Goal: Task Accomplishment & Management: Use online tool/utility

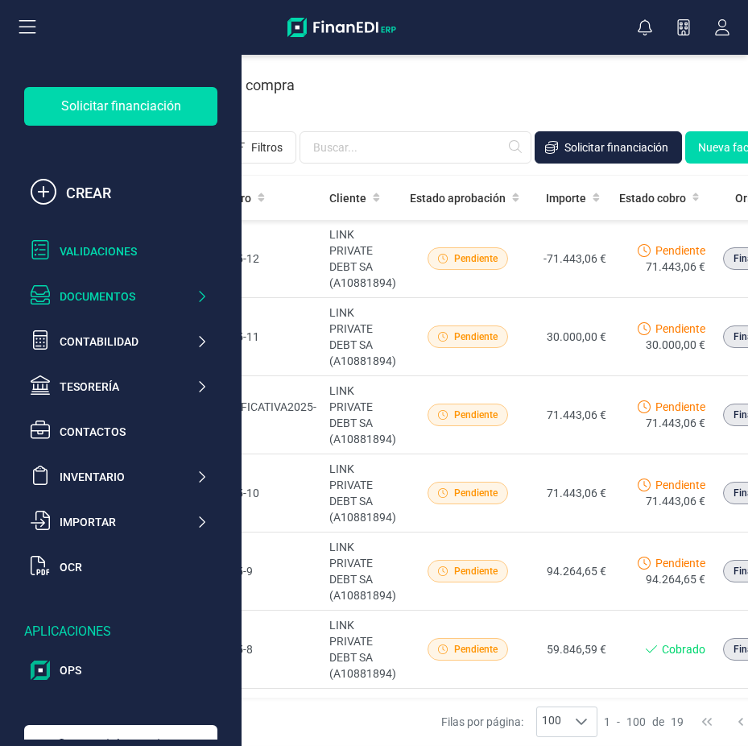
click at [82, 238] on div "Validaciones" at bounding box center [119, 251] width 190 height 32
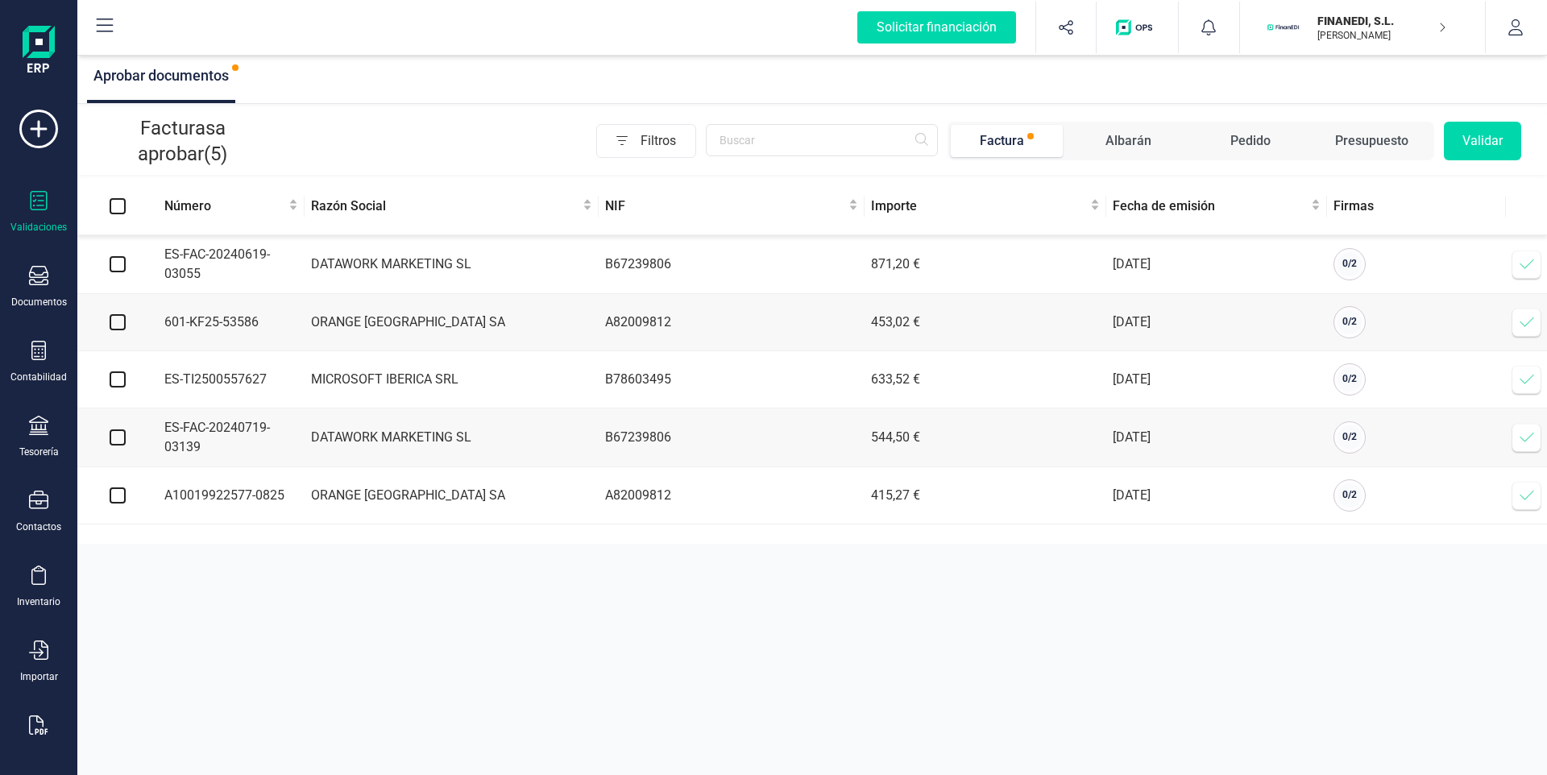
click at [747, 496] on span at bounding box center [1526, 495] width 32 height 32
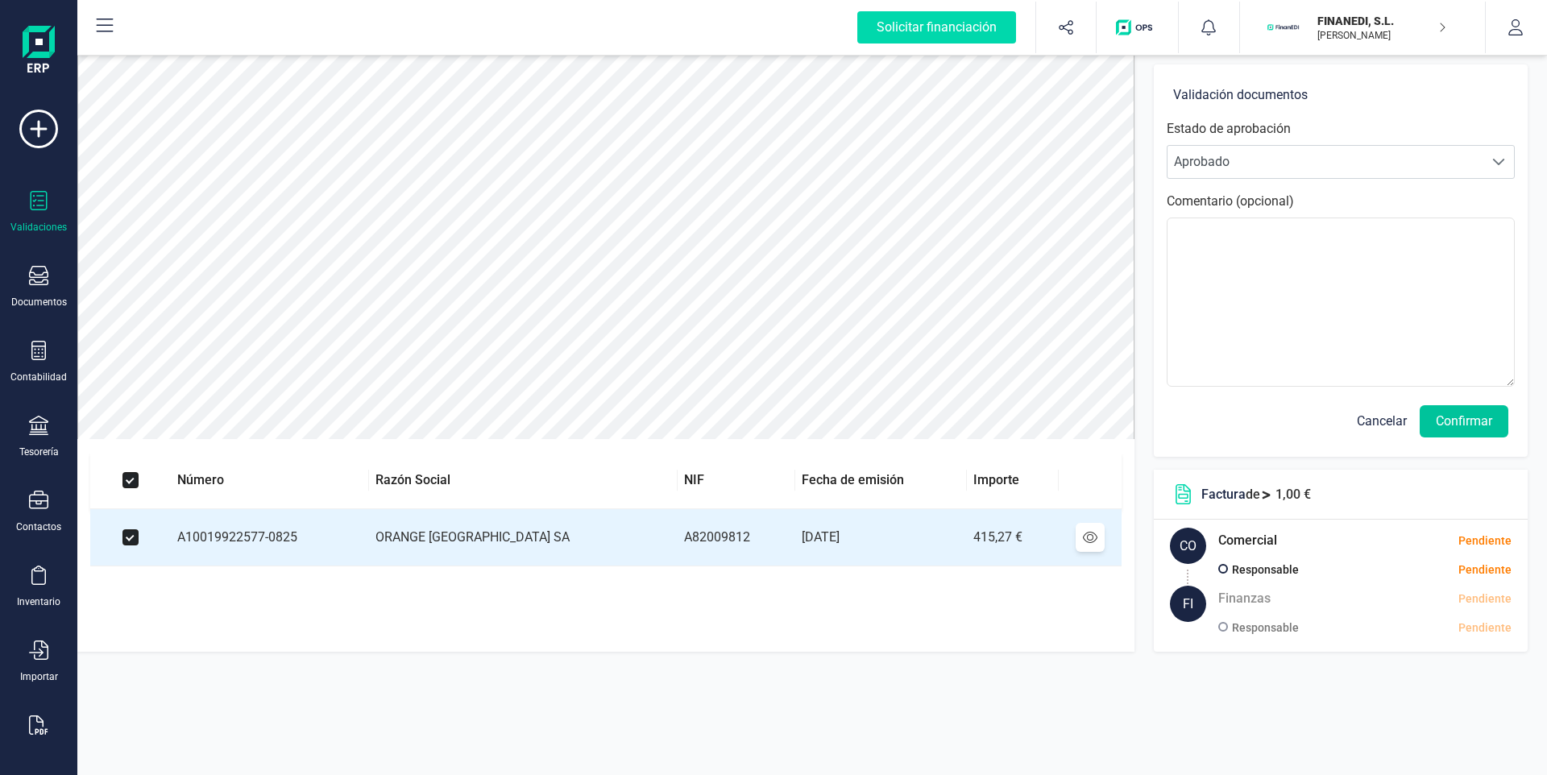
click at [747, 423] on button "Confirmar" at bounding box center [1463, 421] width 89 height 32
click at [747, 416] on button "Confirmar" at bounding box center [1463, 421] width 89 height 32
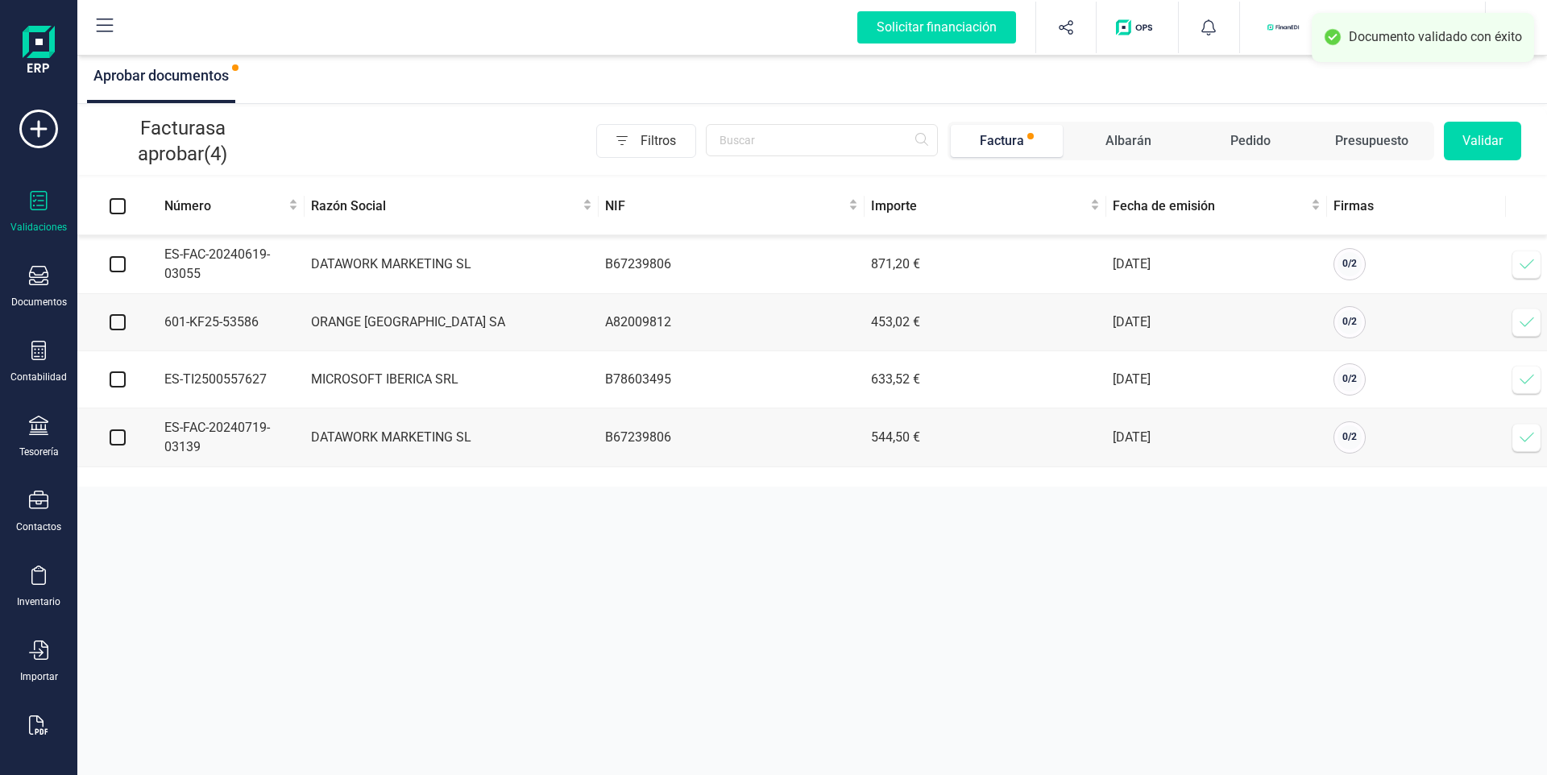
click at [747, 323] on icon at bounding box center [1526, 322] width 16 height 16
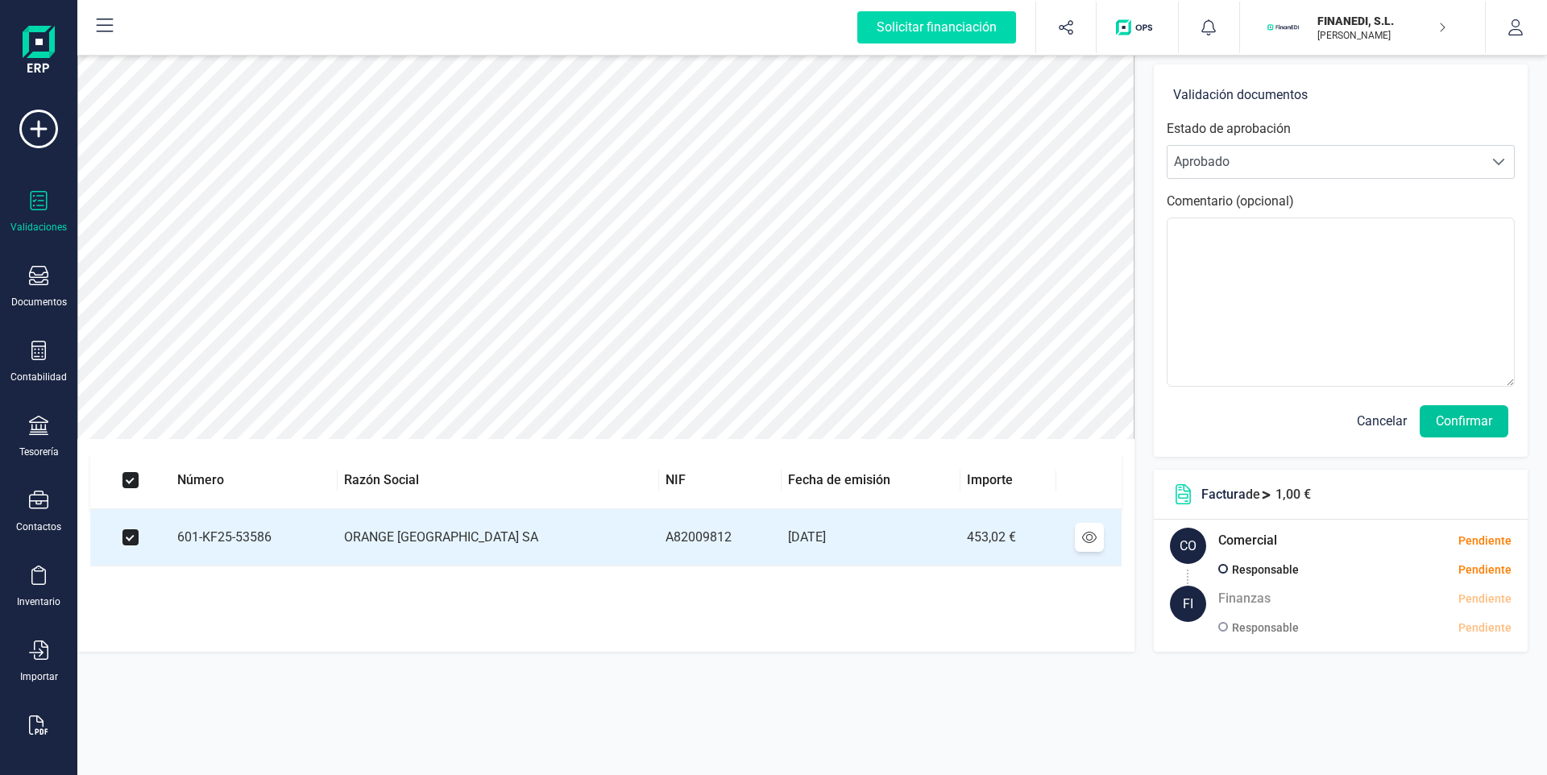
click at [747, 427] on button "Confirmar" at bounding box center [1463, 421] width 89 height 32
click at [747, 418] on button "Confirmar" at bounding box center [1463, 421] width 89 height 32
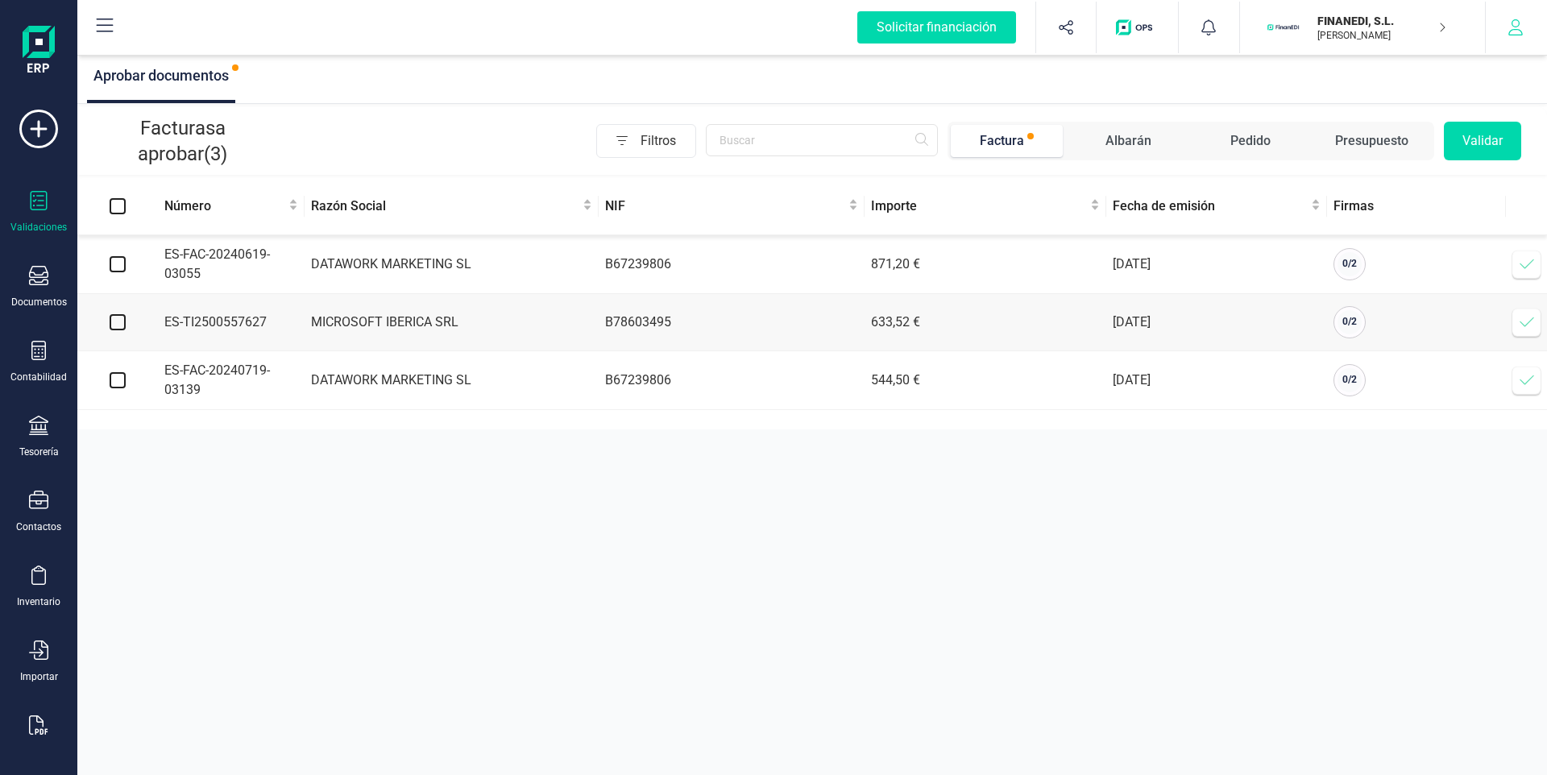
click at [747, 27] on icon "button" at bounding box center [1515, 27] width 16 height 16
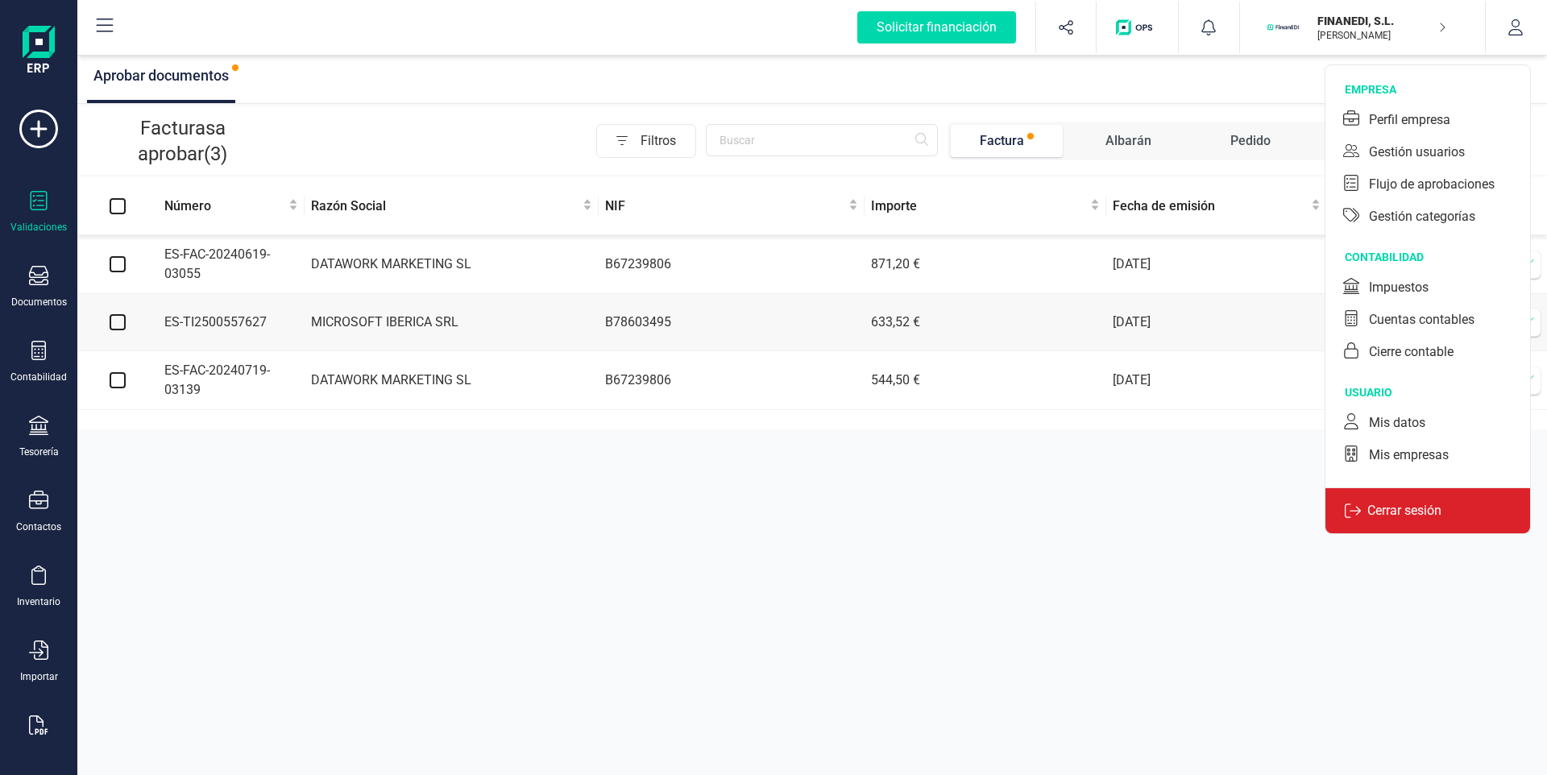
click at [747, 503] on p "Cerrar sesión" at bounding box center [1403, 510] width 87 height 19
